Goal: Transaction & Acquisition: Purchase product/service

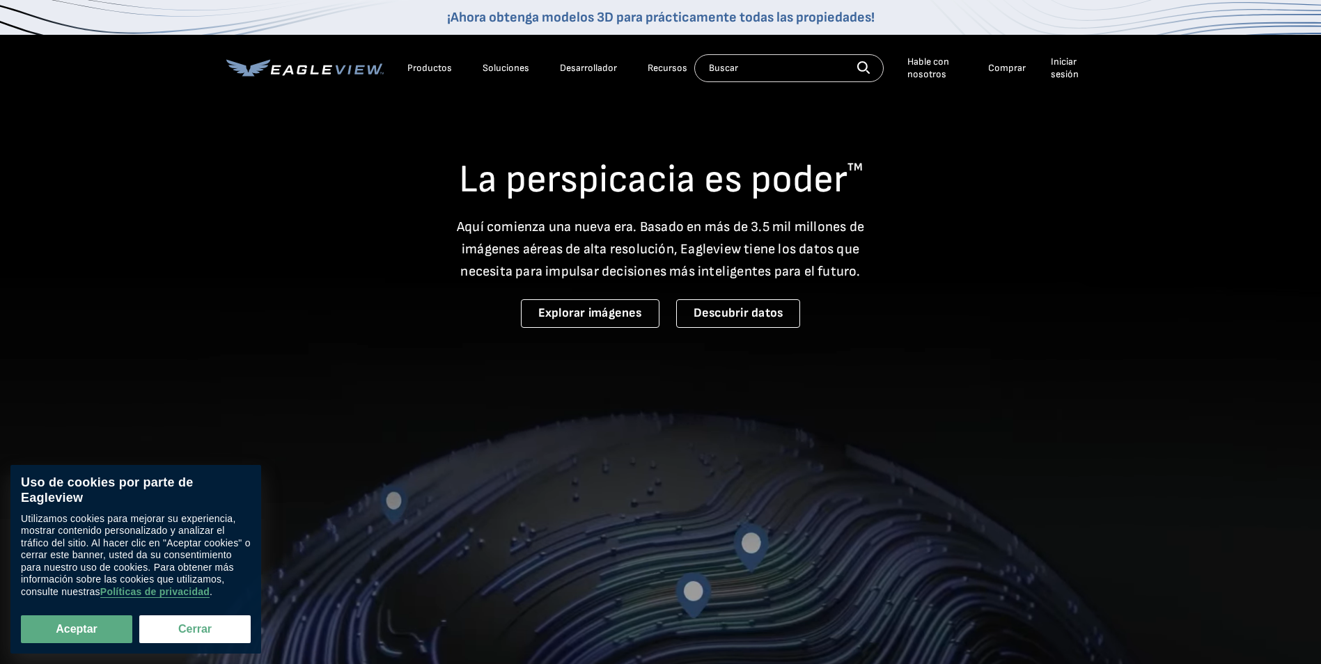
click at [1073, 67] on div "Iniciar sesión" at bounding box center [1070, 68] width 38 height 24
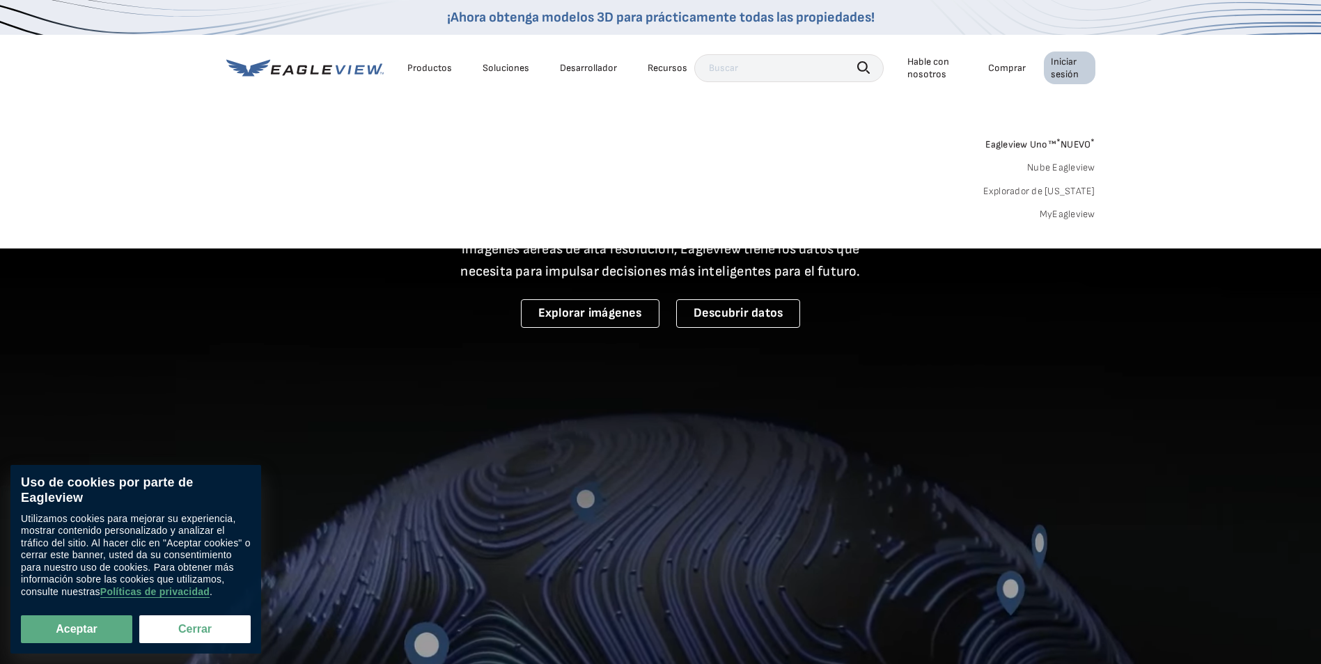
click at [1066, 221] on div "Buscar Productos Nuestras áreas de productos Imaginería Zánganos *" at bounding box center [660, 183] width 1321 height 131
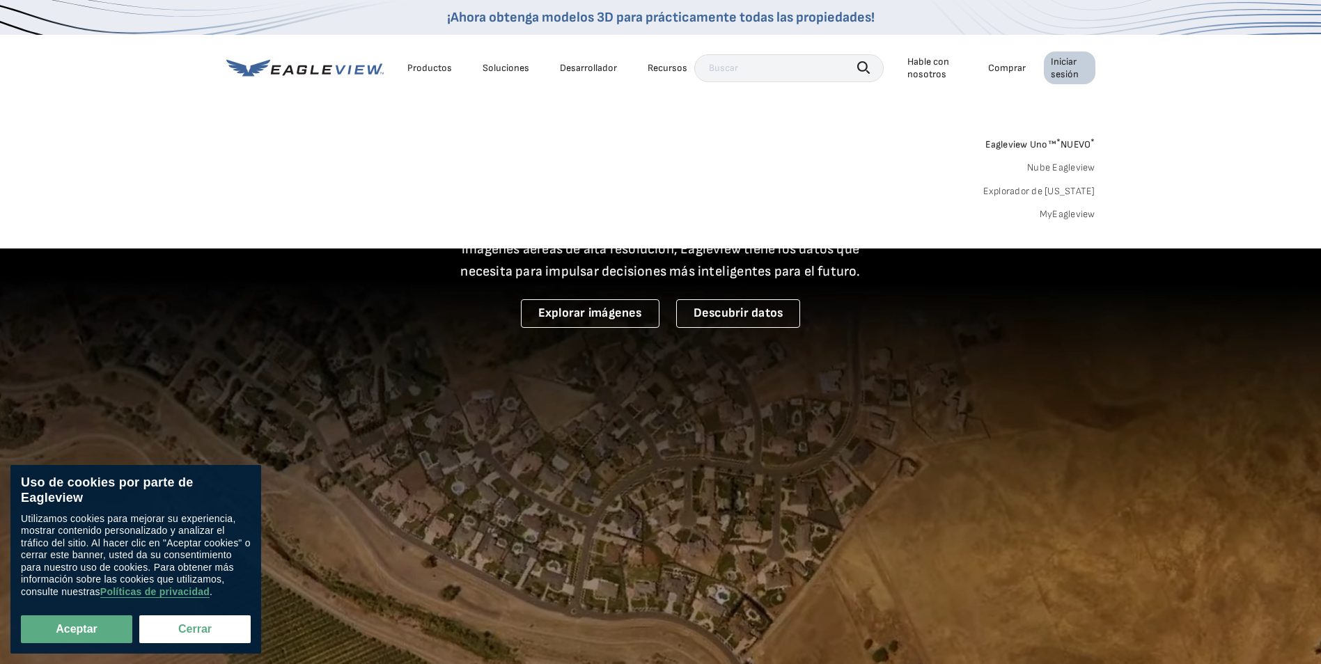
click at [1068, 216] on link "MyEagleview" at bounding box center [1068, 214] width 56 height 13
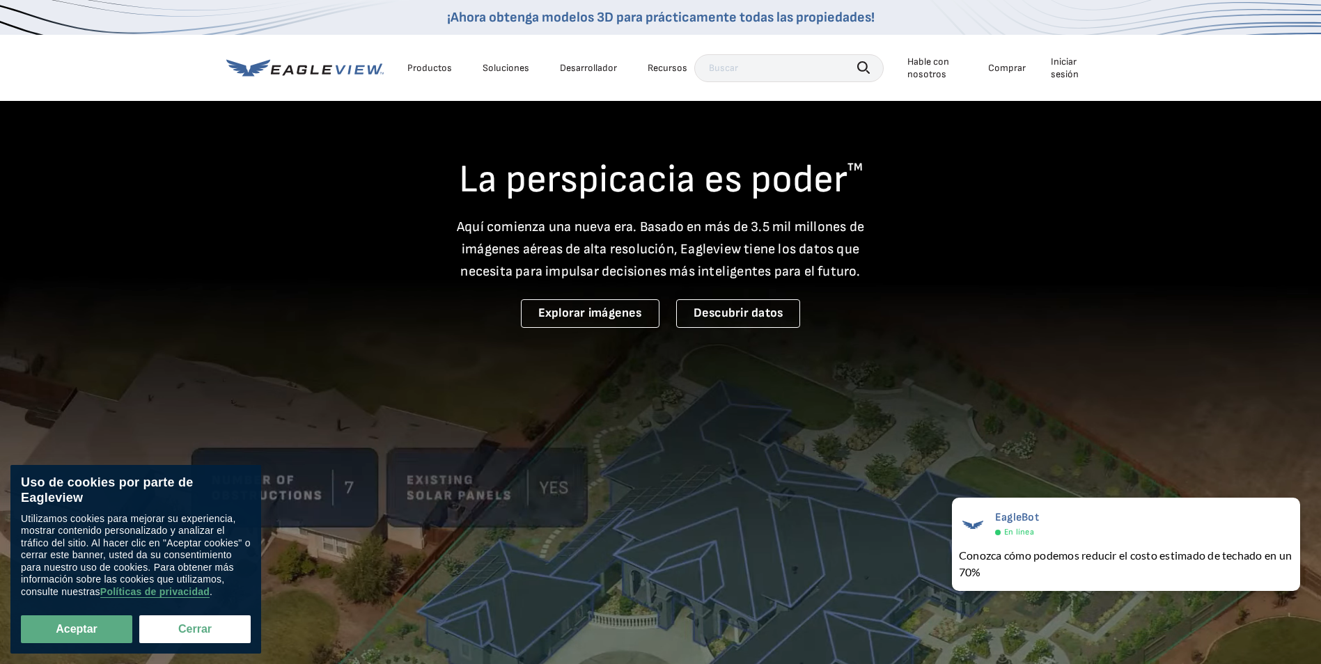
click at [1063, 72] on div "Iniciar sesión" at bounding box center [1070, 68] width 38 height 24
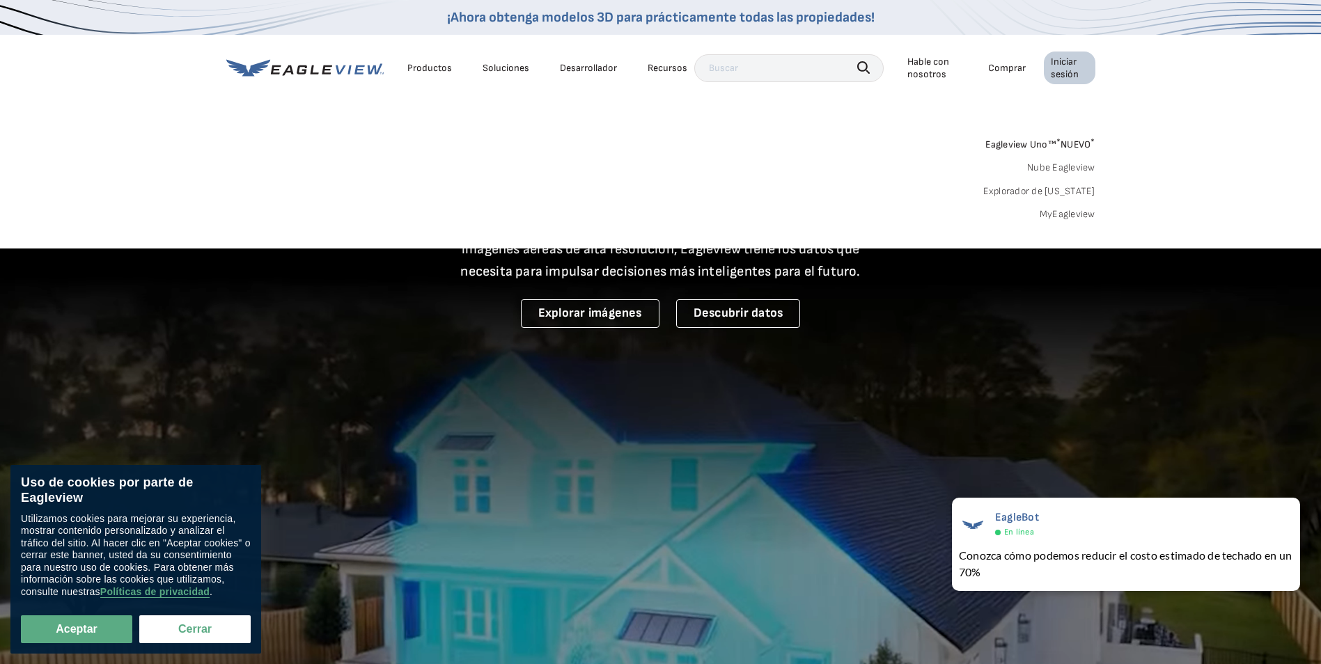
click at [1058, 212] on link "MyEagleview" at bounding box center [1068, 214] width 56 height 13
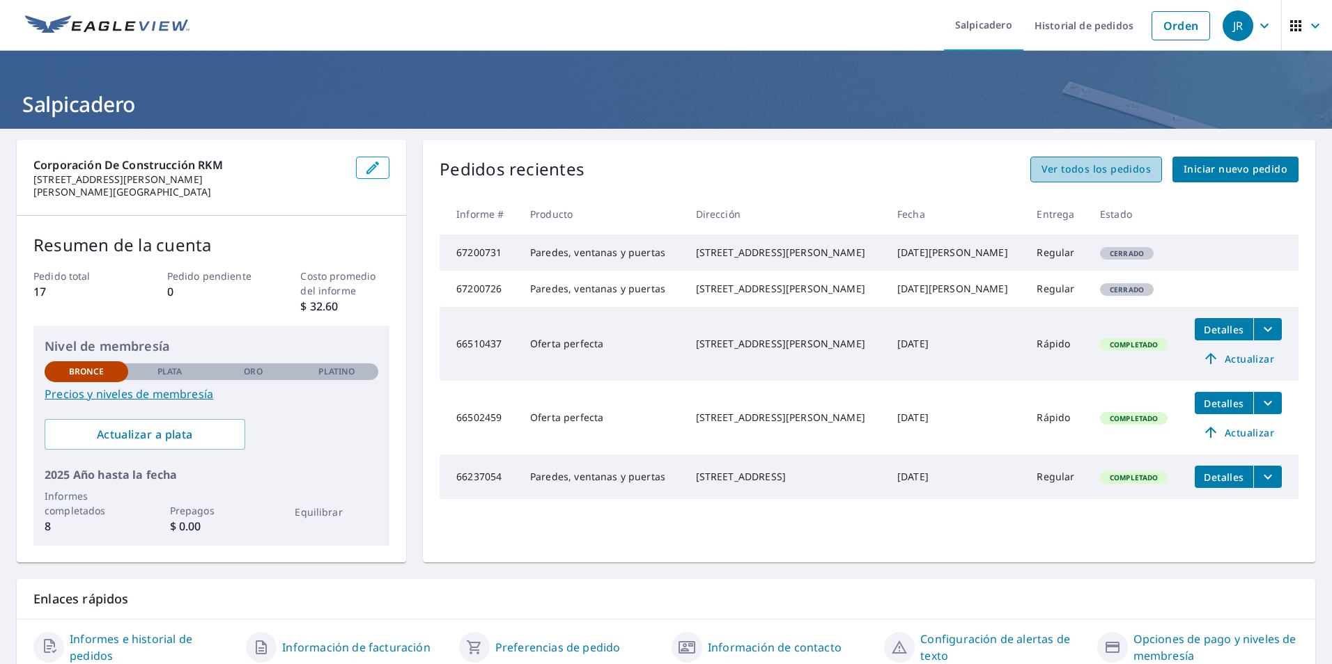
click at [1101, 169] on span "Ver todos los pedidos" at bounding box center [1095, 169] width 109 height 17
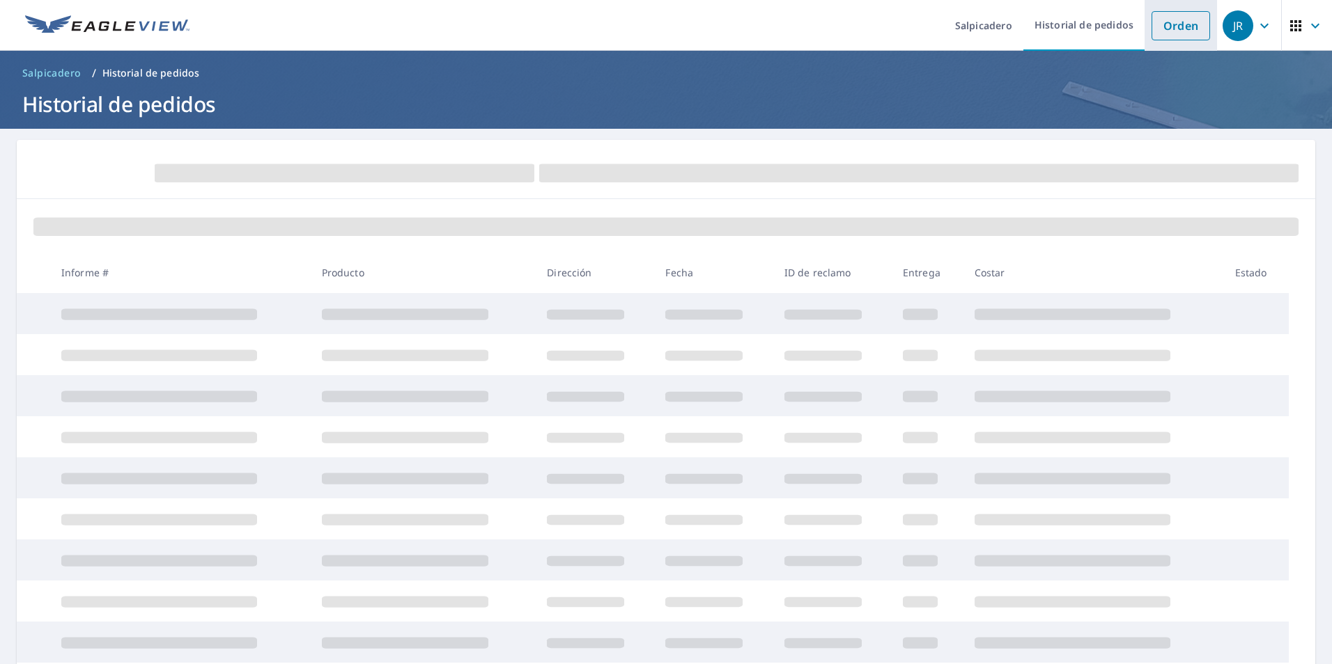
click at [1188, 31] on link "Orden" at bounding box center [1180, 25] width 59 height 29
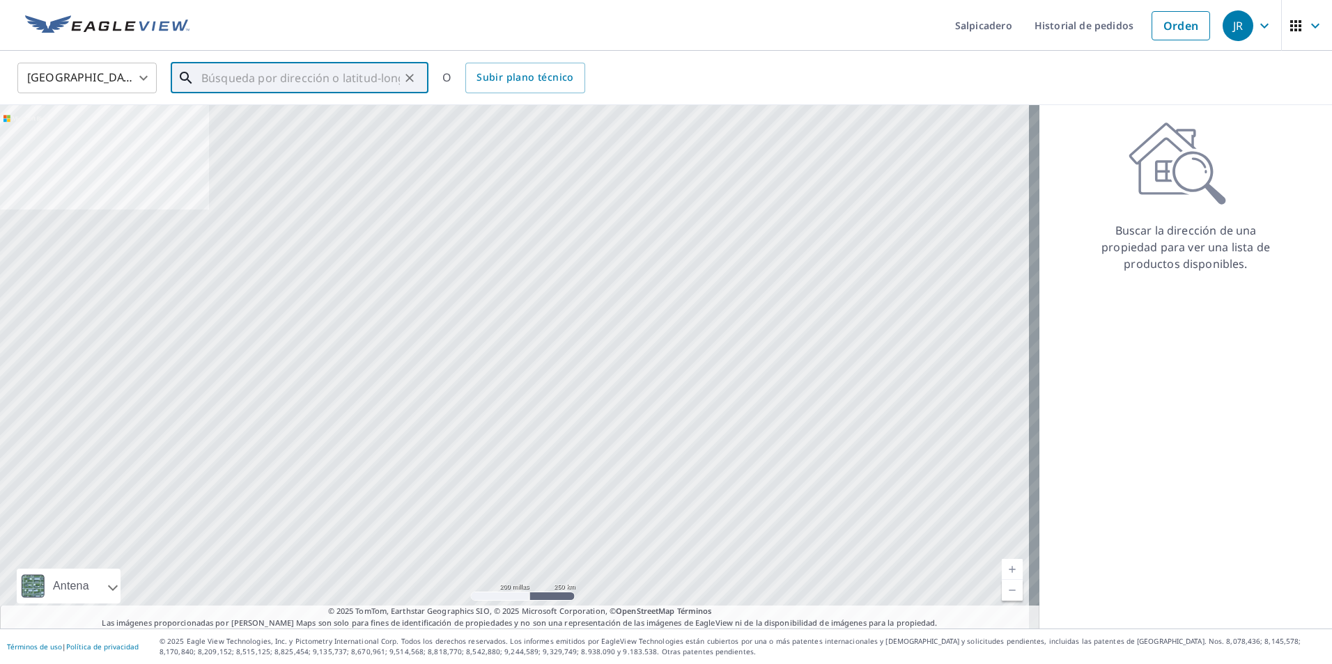
click at [244, 84] on input "text" at bounding box center [300, 78] width 198 height 39
paste input "20 Swift rd Brockton Ma 02301"
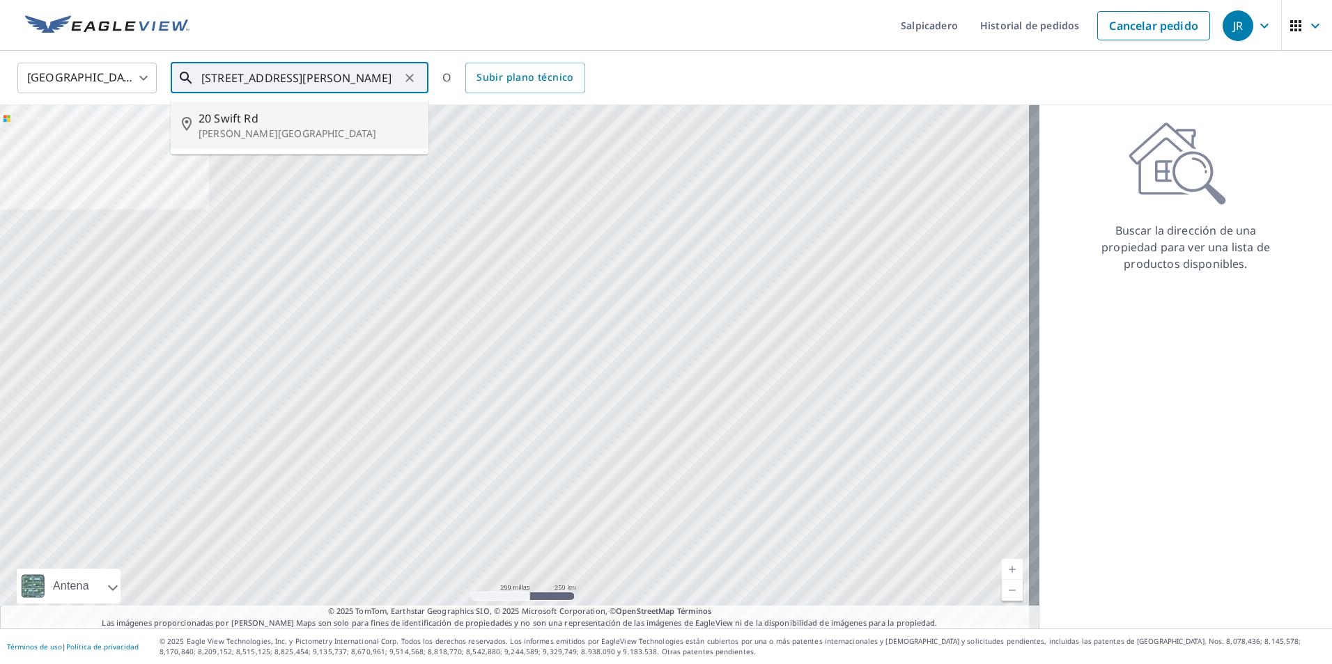
click at [266, 123] on span "20 Swift Rd" at bounding box center [307, 118] width 219 height 17
type input "20 Swift Rd Brockton, MA 02301"
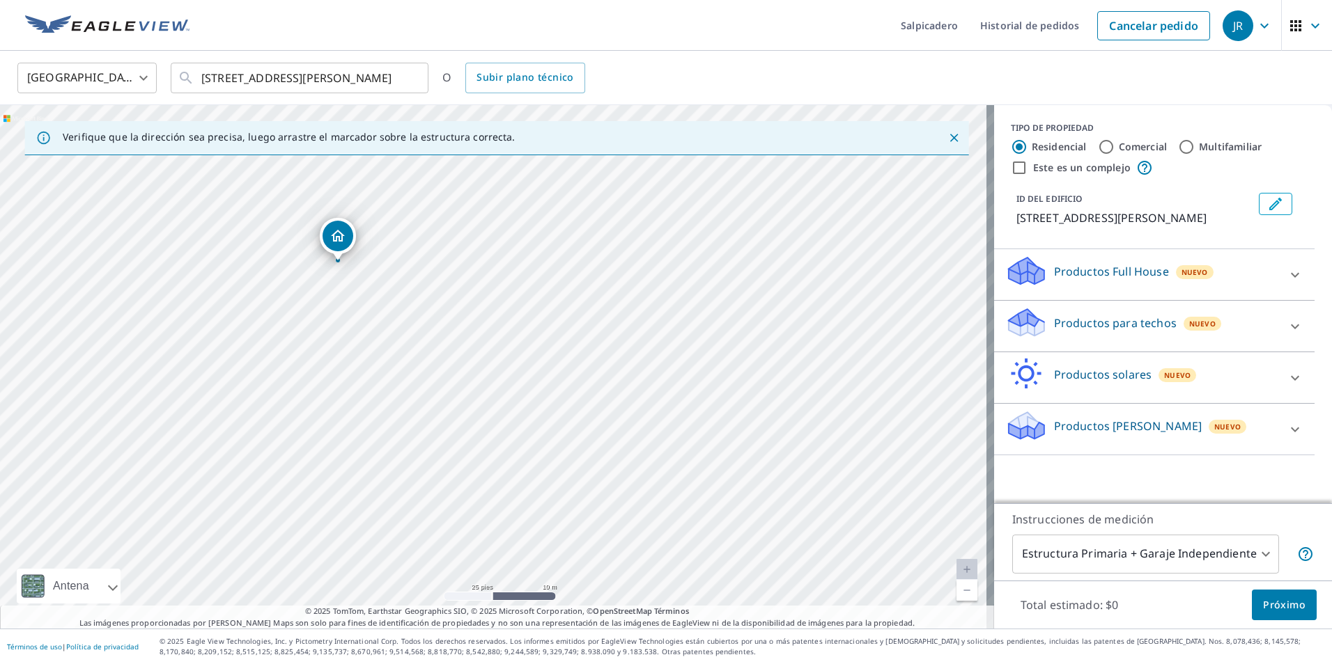
drag, startPoint x: 454, startPoint y: 298, endPoint x: 466, endPoint y: 426, distance: 128.0
click at [466, 426] on div "[STREET_ADDRESS][PERSON_NAME]" at bounding box center [497, 367] width 994 height 524
click at [1255, 313] on div "Productos para techos Nuevo" at bounding box center [1141, 326] width 273 height 40
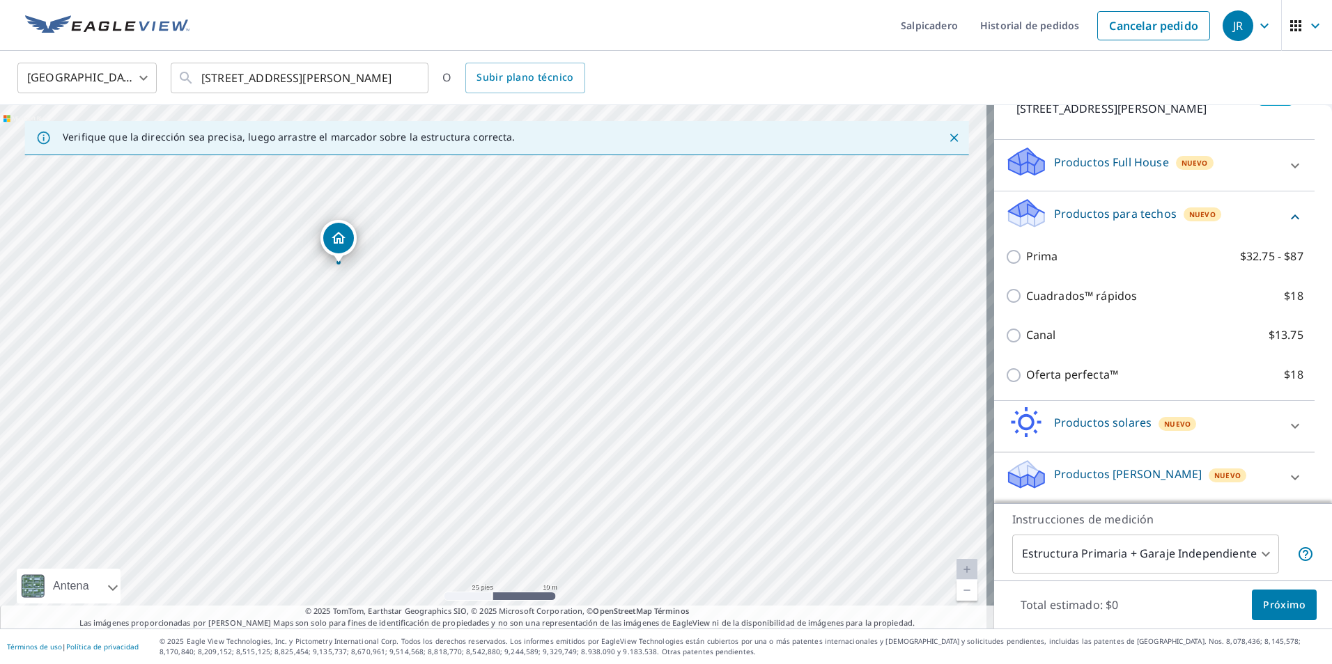
scroll to position [110, 0]
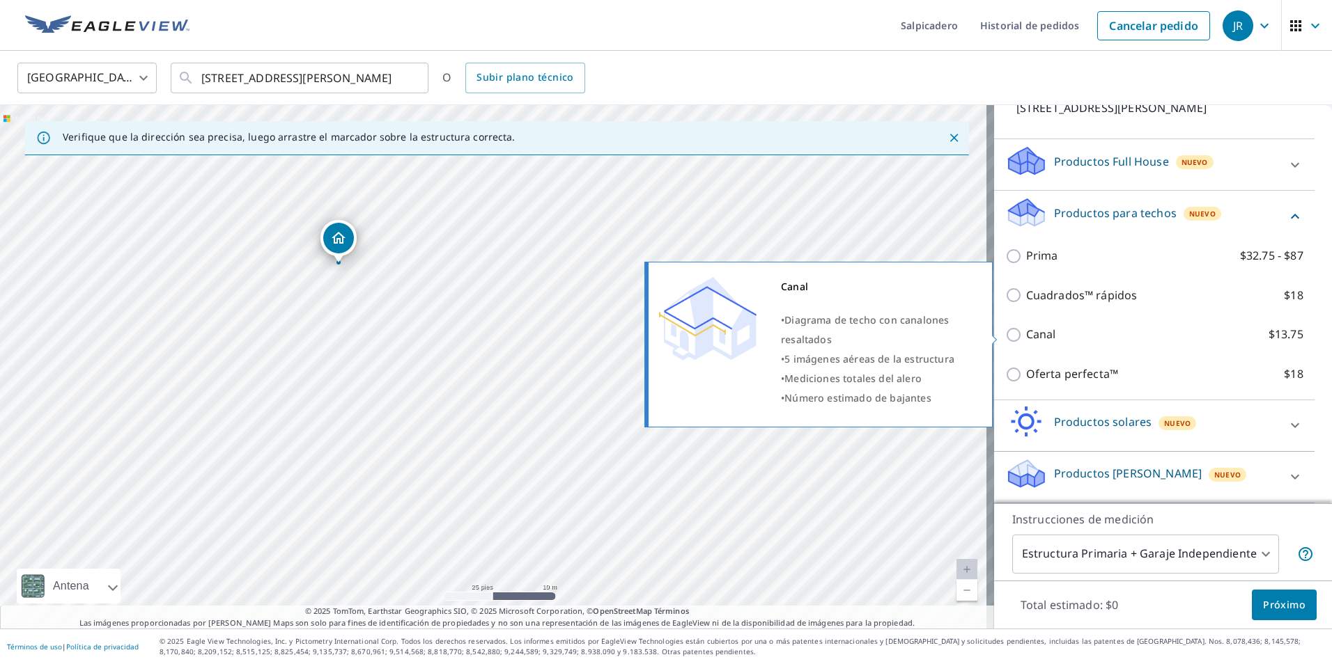
click at [1008, 335] on input "Canal $13.75" at bounding box center [1015, 335] width 21 height 17
checkbox input "true"
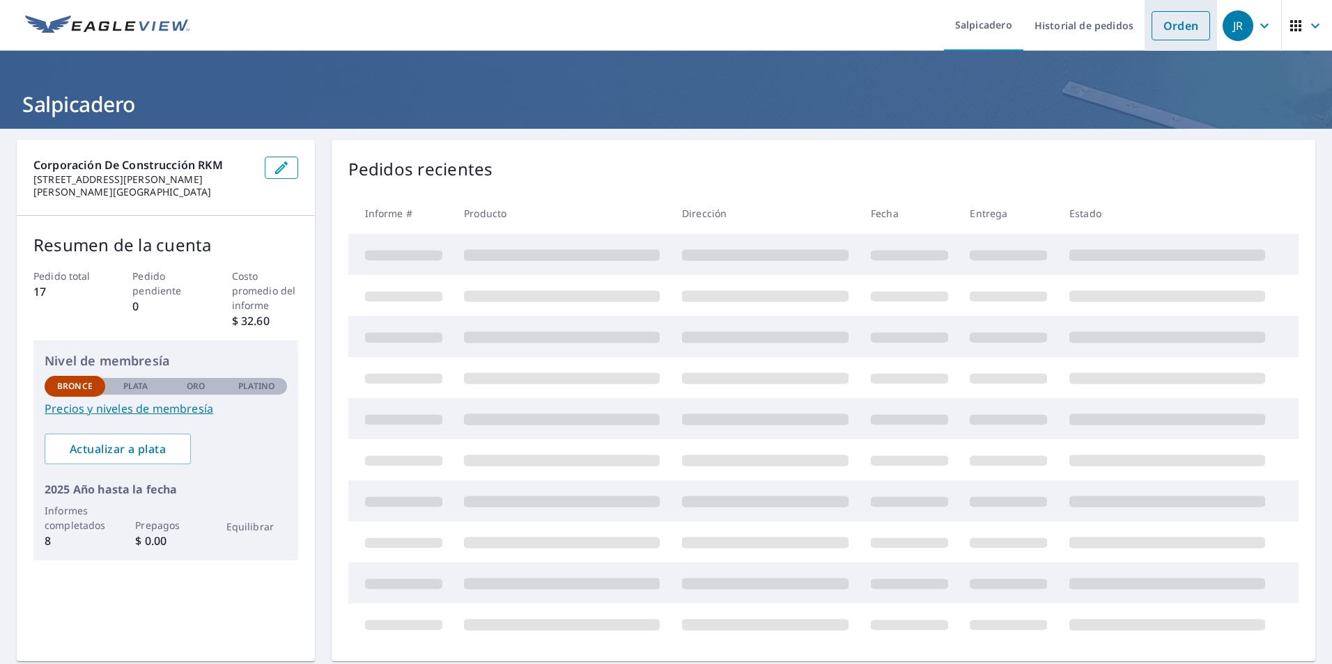
click at [1182, 26] on link "Orden" at bounding box center [1180, 25] width 59 height 29
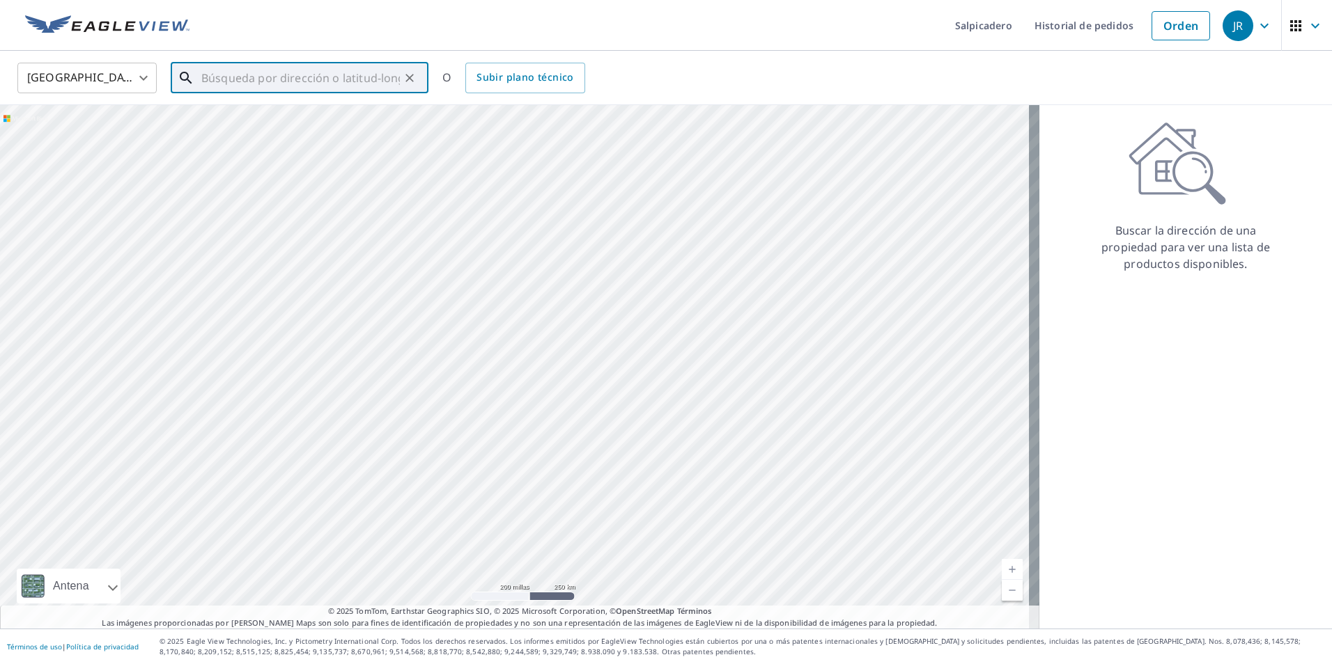
paste input "[STREET_ADDRESS][PERSON_NAME]"
click at [284, 125] on span "20 Swift Rd" at bounding box center [307, 118] width 219 height 17
type input "[STREET_ADDRESS][PERSON_NAME]"
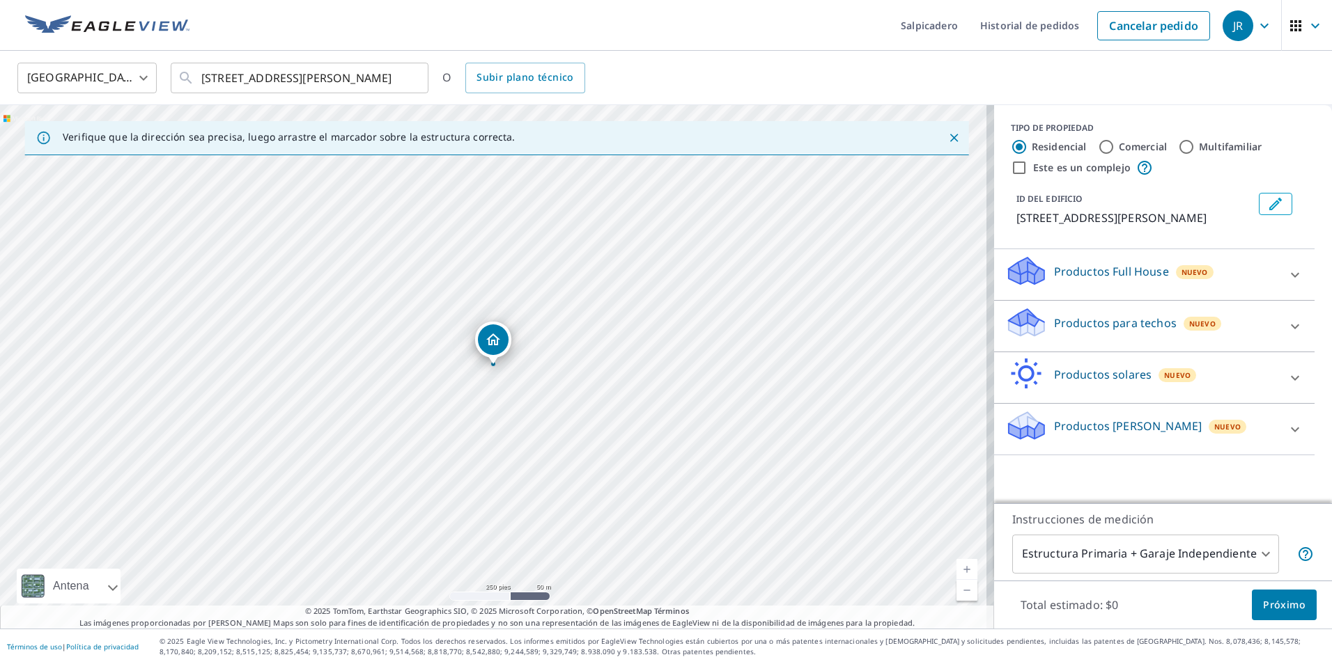
click at [1270, 335] on div "Productos para techos Nuevo" at bounding box center [1154, 326] width 298 height 40
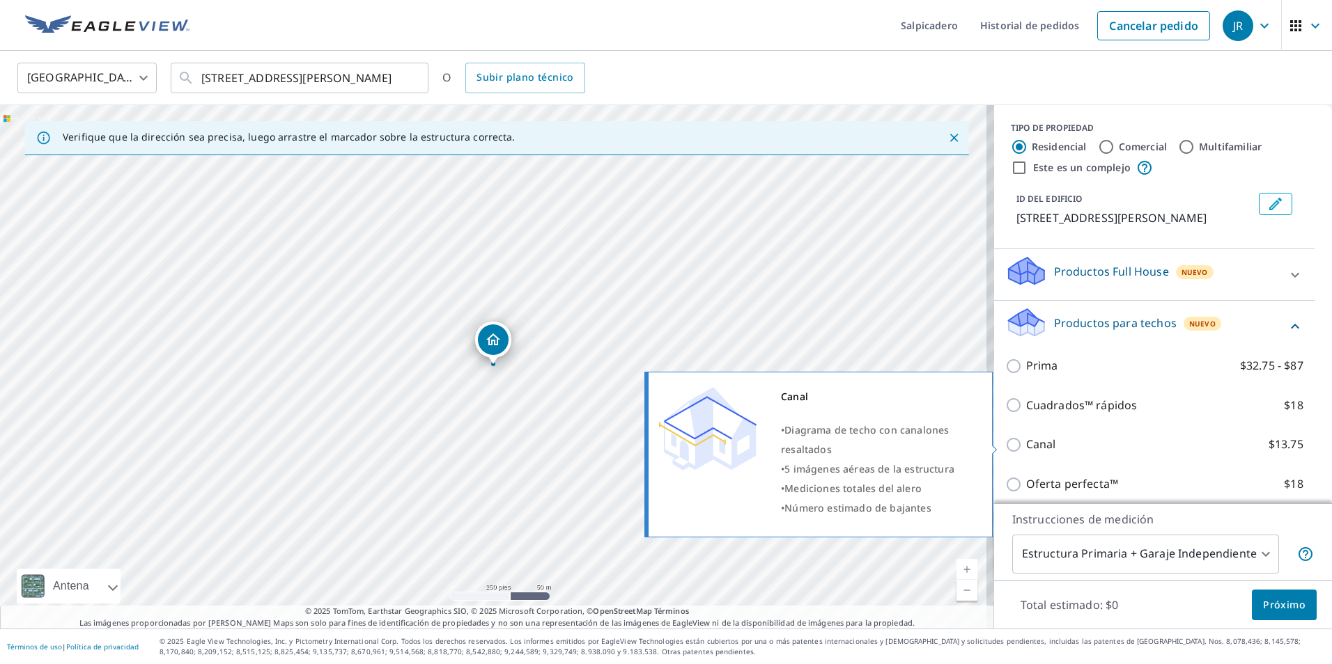
click at [1006, 442] on input "Canal $13.75" at bounding box center [1015, 445] width 21 height 17
checkbox input "true"
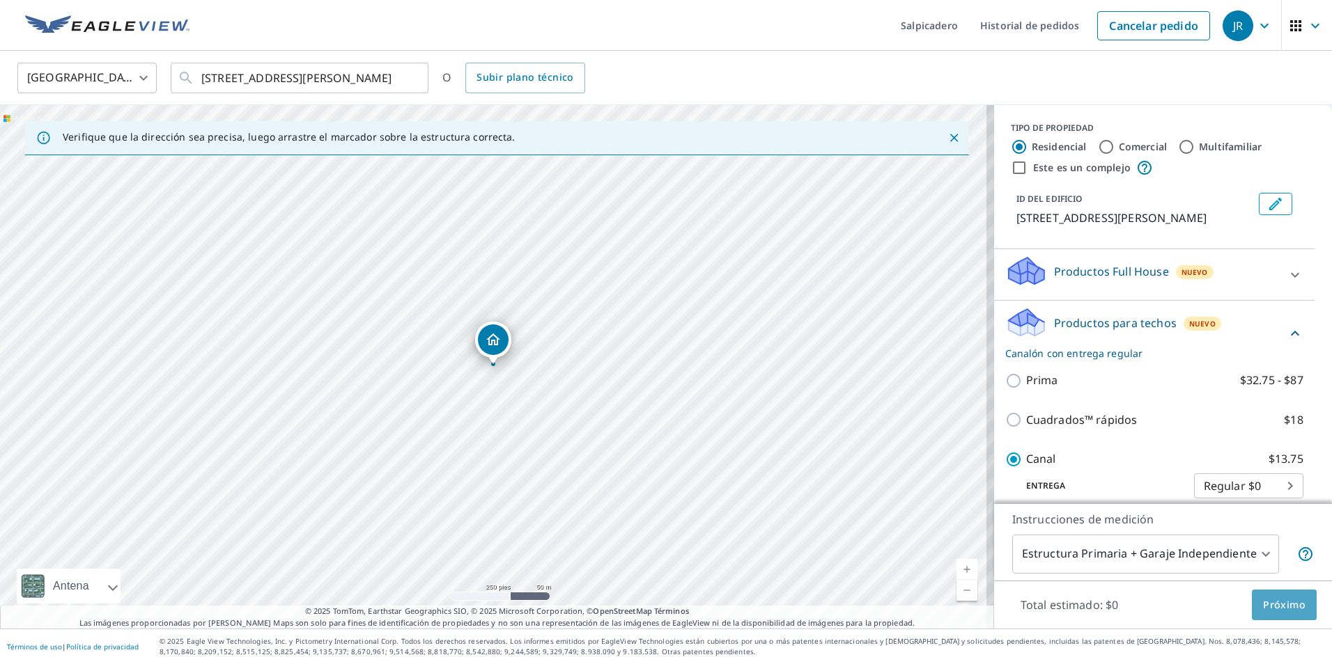
click at [1283, 598] on span "Próximo" at bounding box center [1284, 605] width 42 height 17
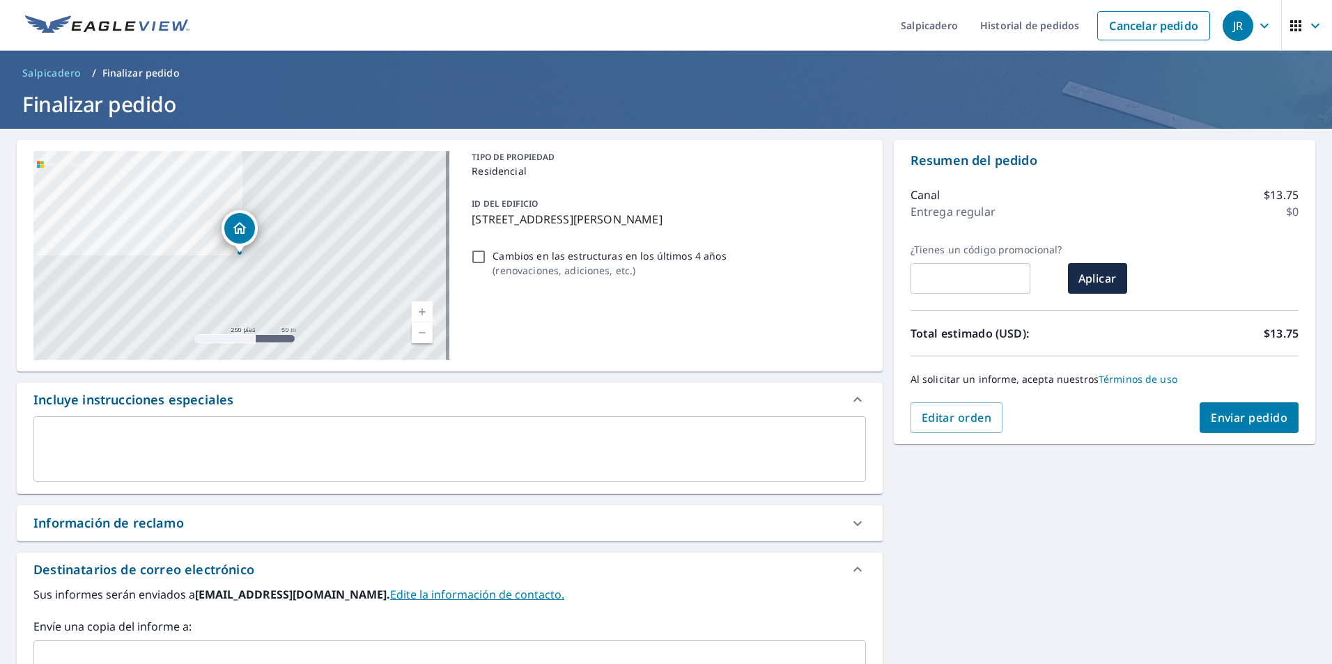
click at [476, 256] on input "Cambios en las estructuras en los últimos 4 años ( renovaciones, adiciones, etc…" at bounding box center [478, 257] width 17 height 17
checkbox input "true"
click at [1249, 427] on button "Enviar pedido" at bounding box center [1248, 418] width 99 height 31
